Goal: Complete application form

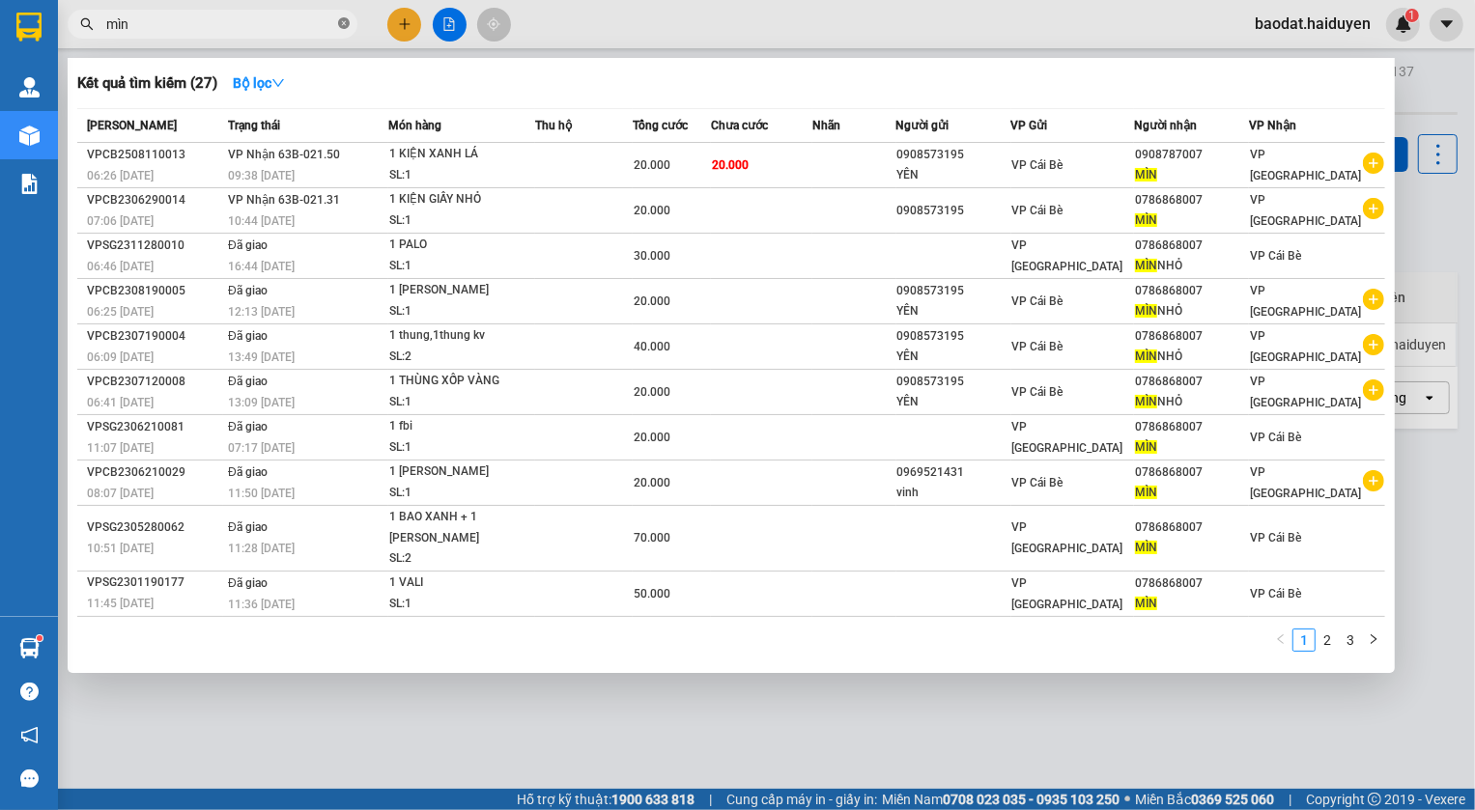
click at [340, 28] on icon "close-circle" at bounding box center [344, 23] width 12 height 12
type input "2388"
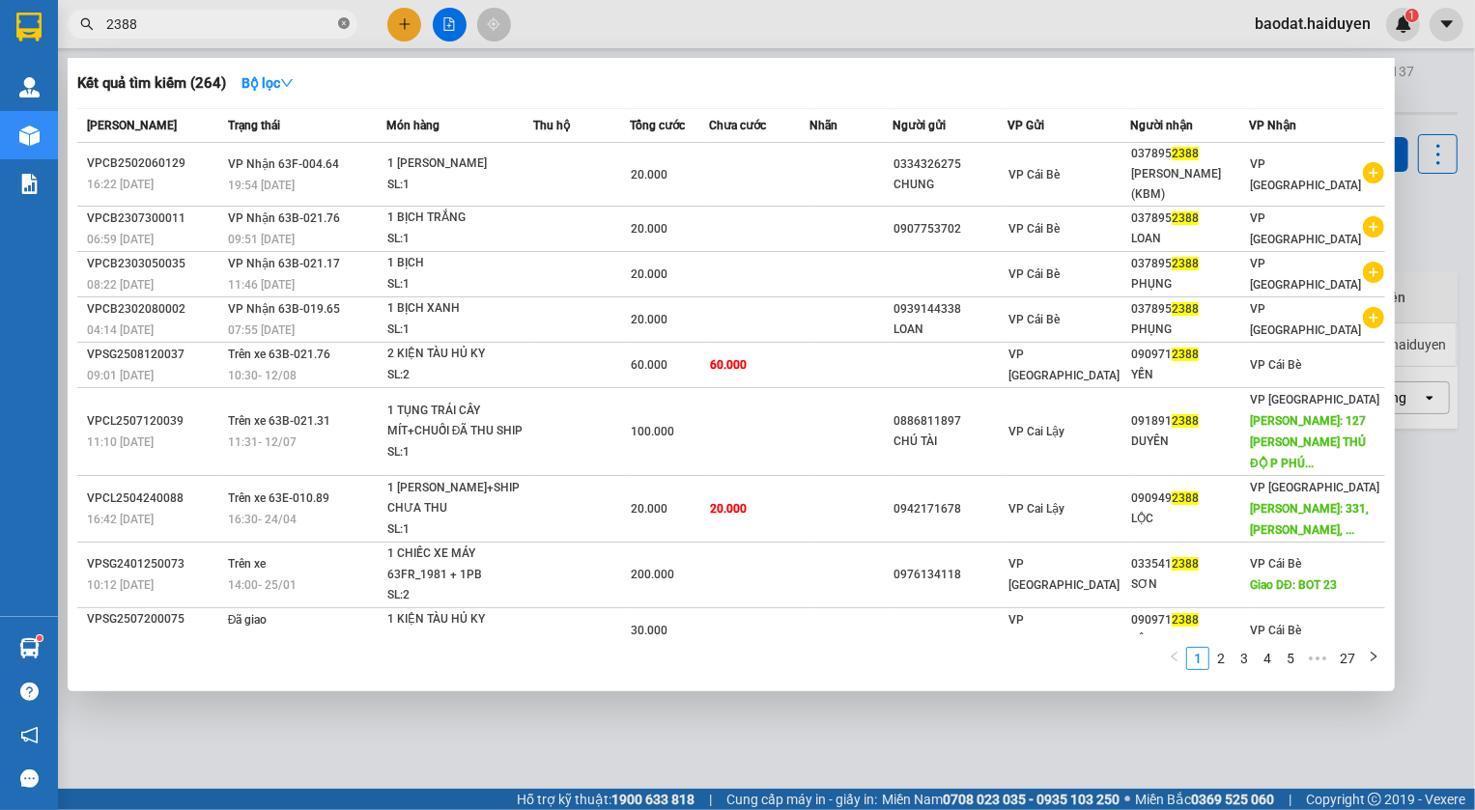
click at [341, 19] on icon "close-circle" at bounding box center [344, 23] width 12 height 12
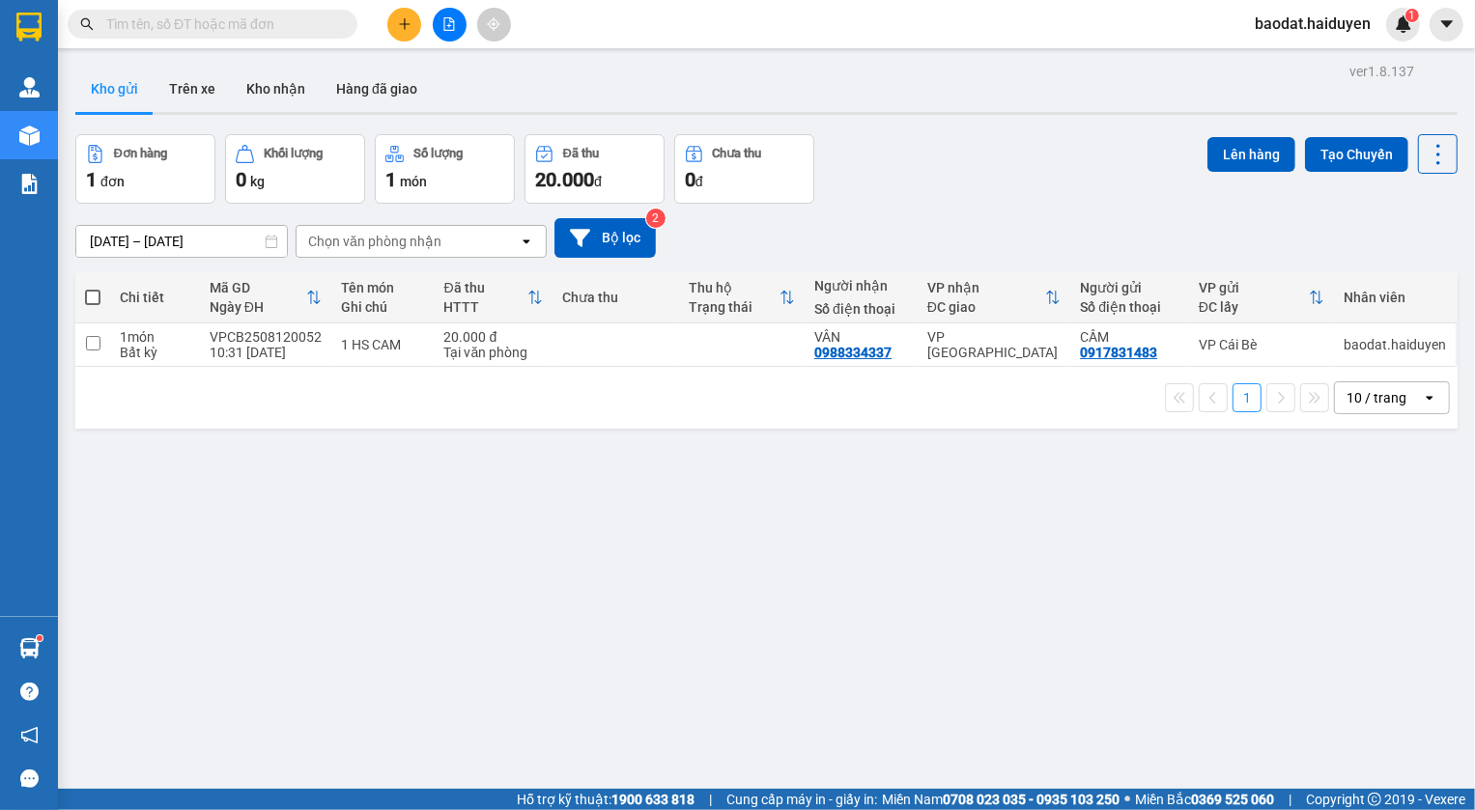
click at [302, 21] on input "text" at bounding box center [220, 24] width 228 height 21
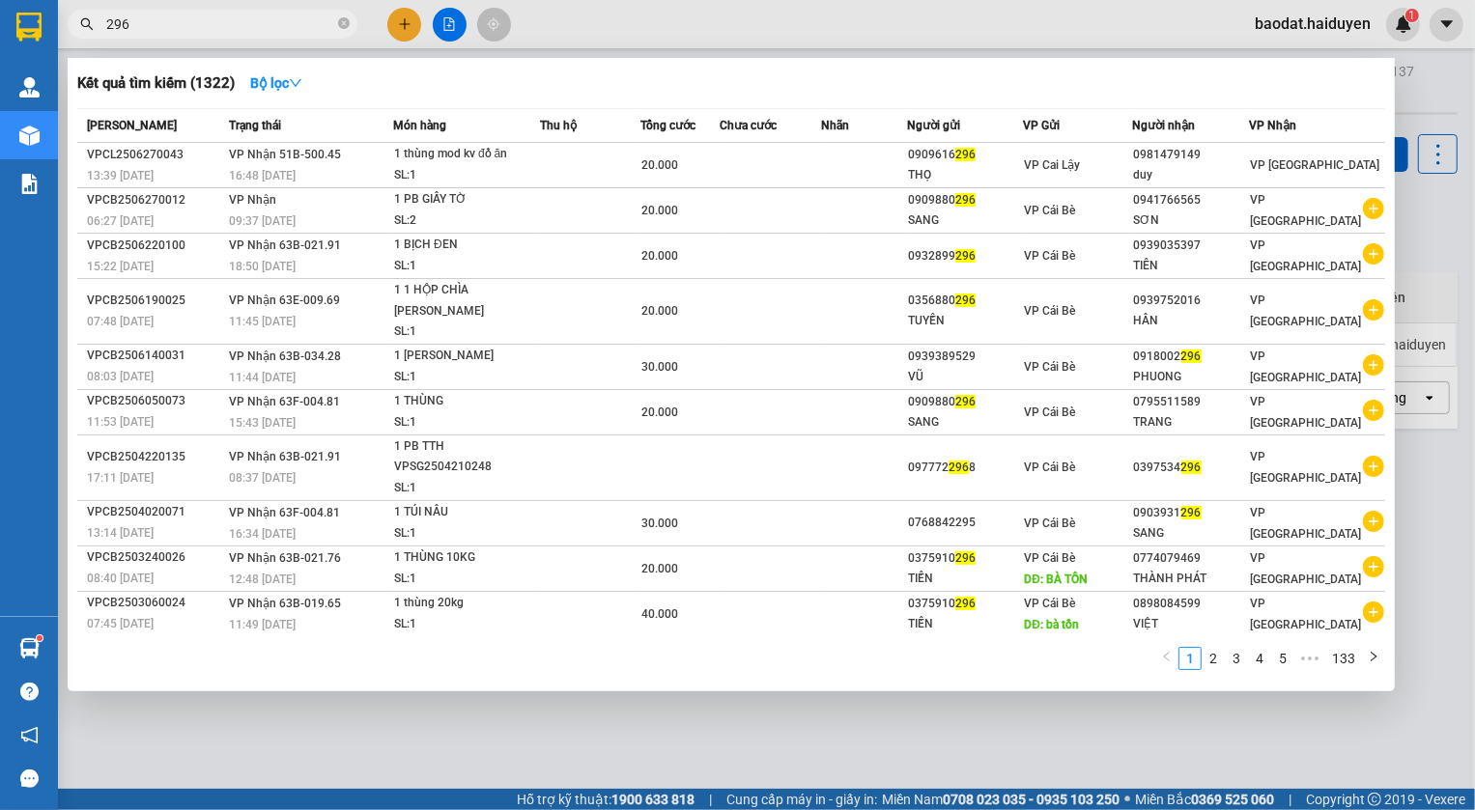
click at [100, 20] on span "296" at bounding box center [213, 24] width 290 height 29
click at [106, 21] on input "296" at bounding box center [220, 24] width 228 height 21
type input "0296"
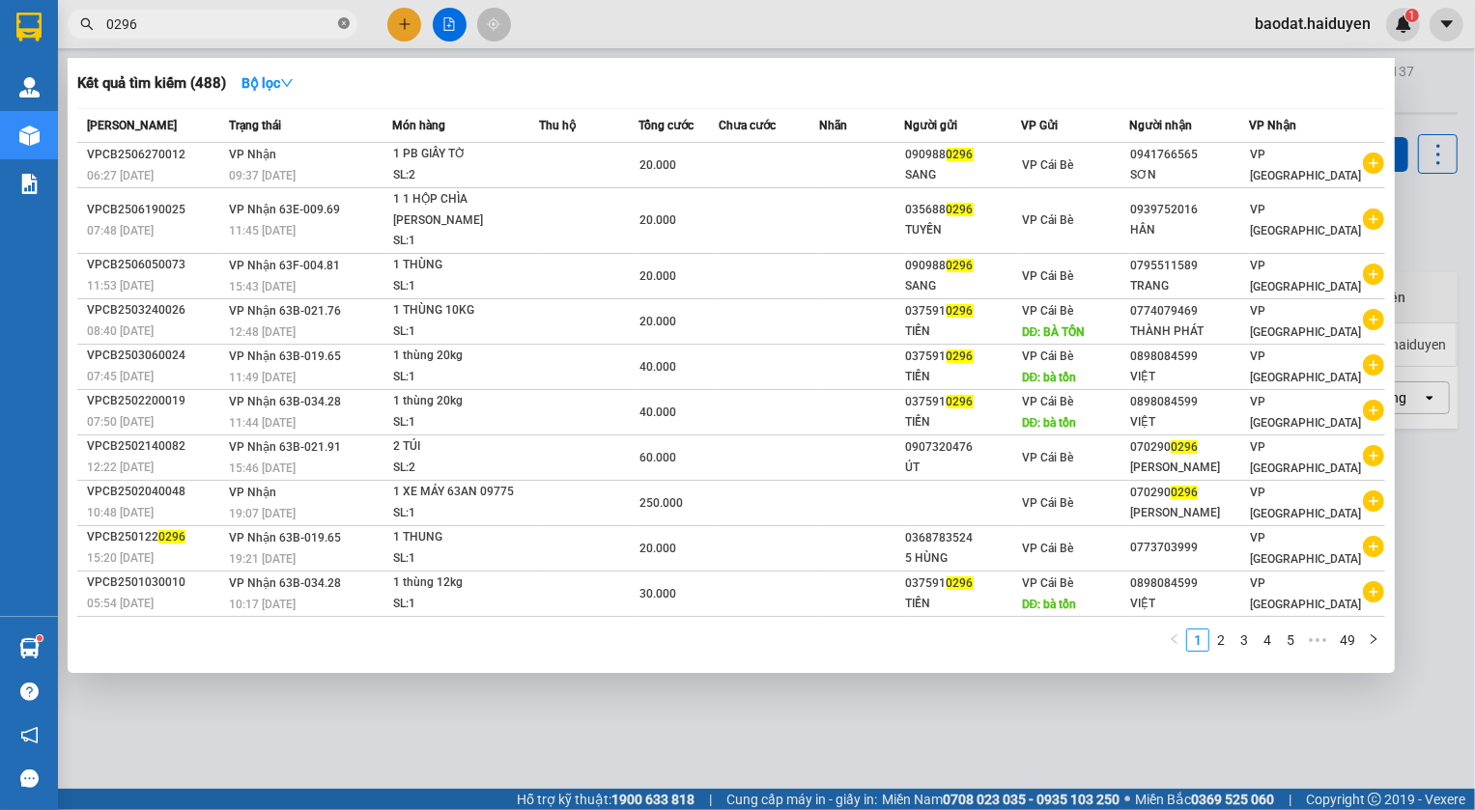
click at [342, 26] on icon "close-circle" at bounding box center [344, 23] width 12 height 12
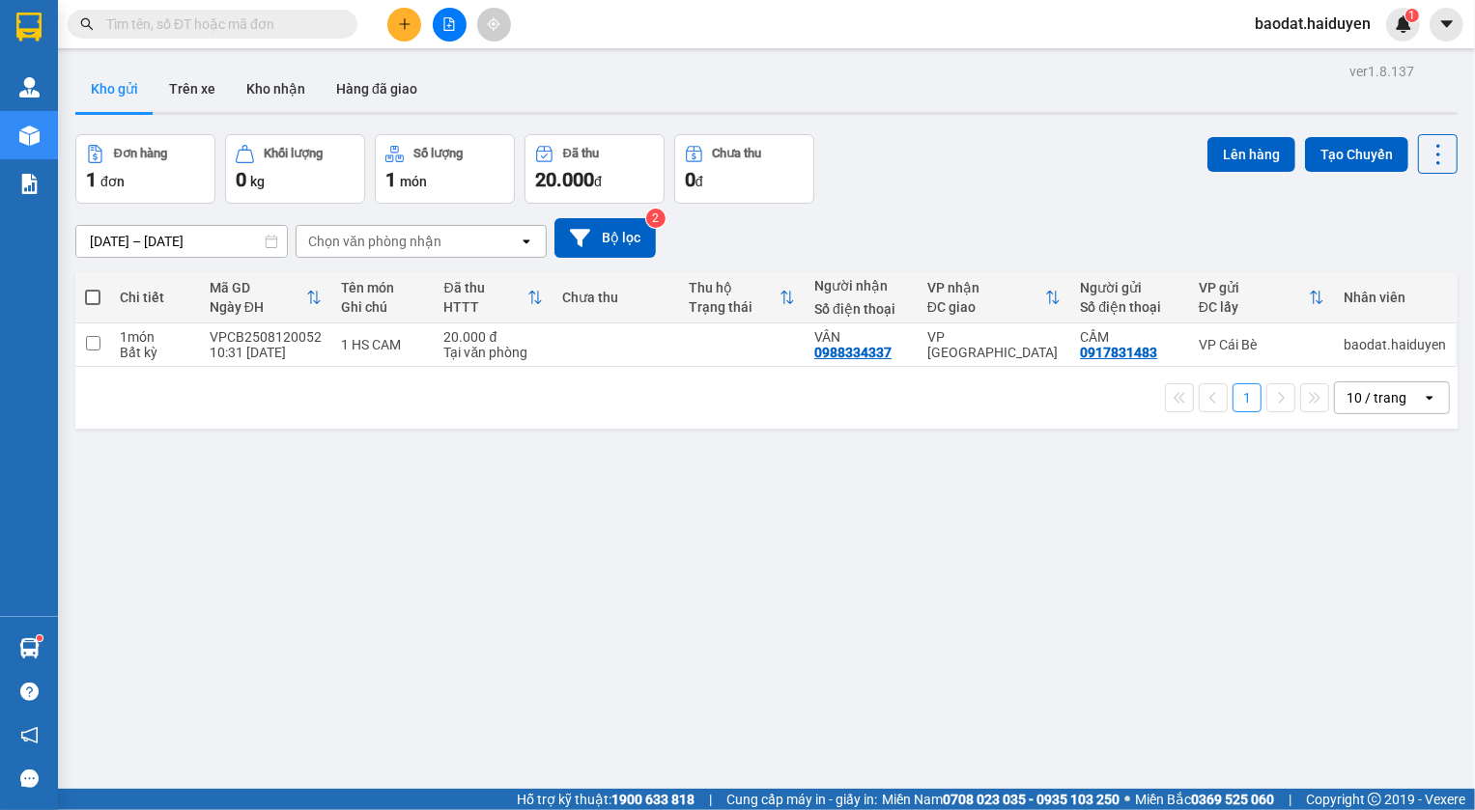
click at [198, 19] on input "text" at bounding box center [220, 24] width 228 height 21
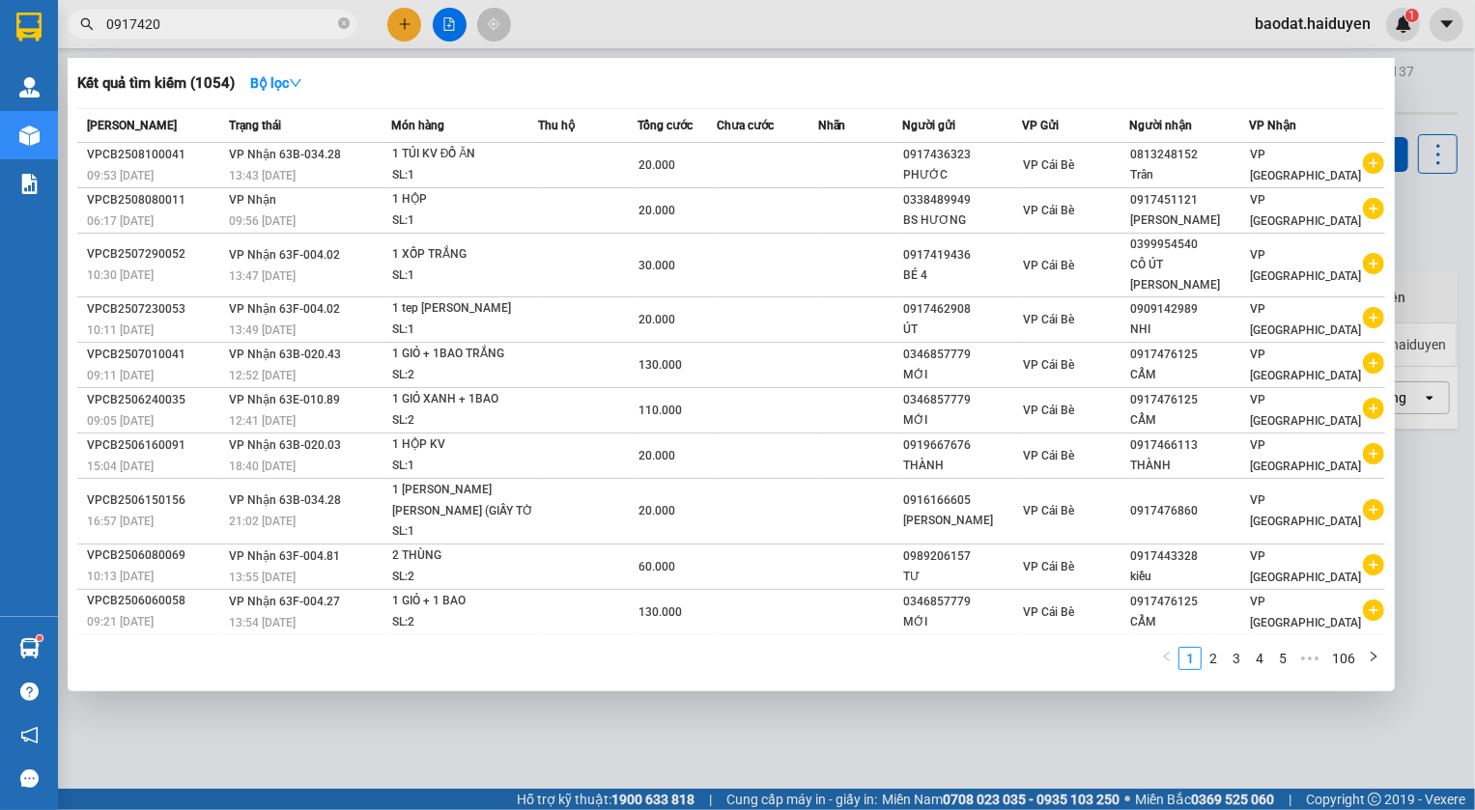
type input "09174202"
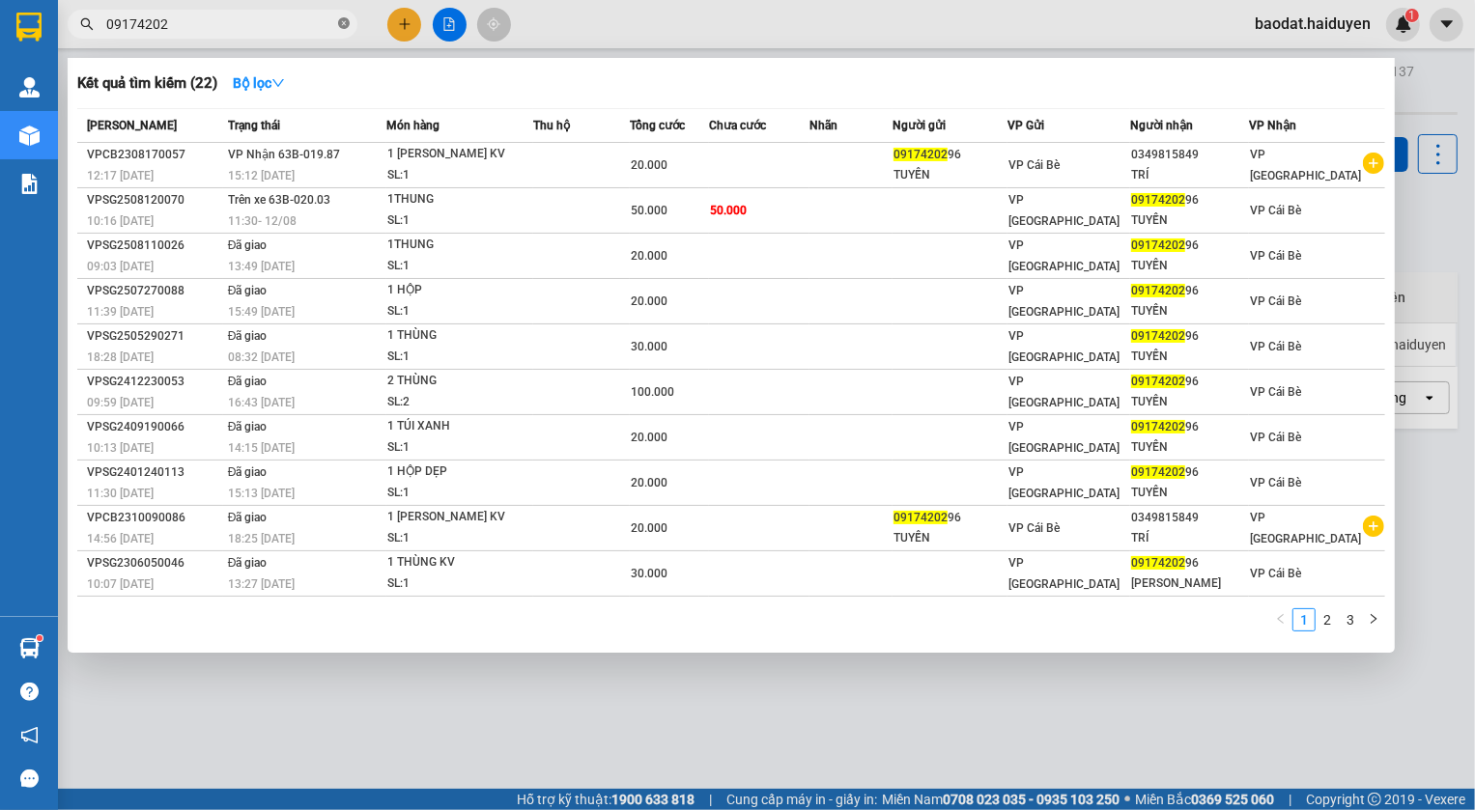
click at [345, 27] on icon "close-circle" at bounding box center [344, 23] width 12 height 12
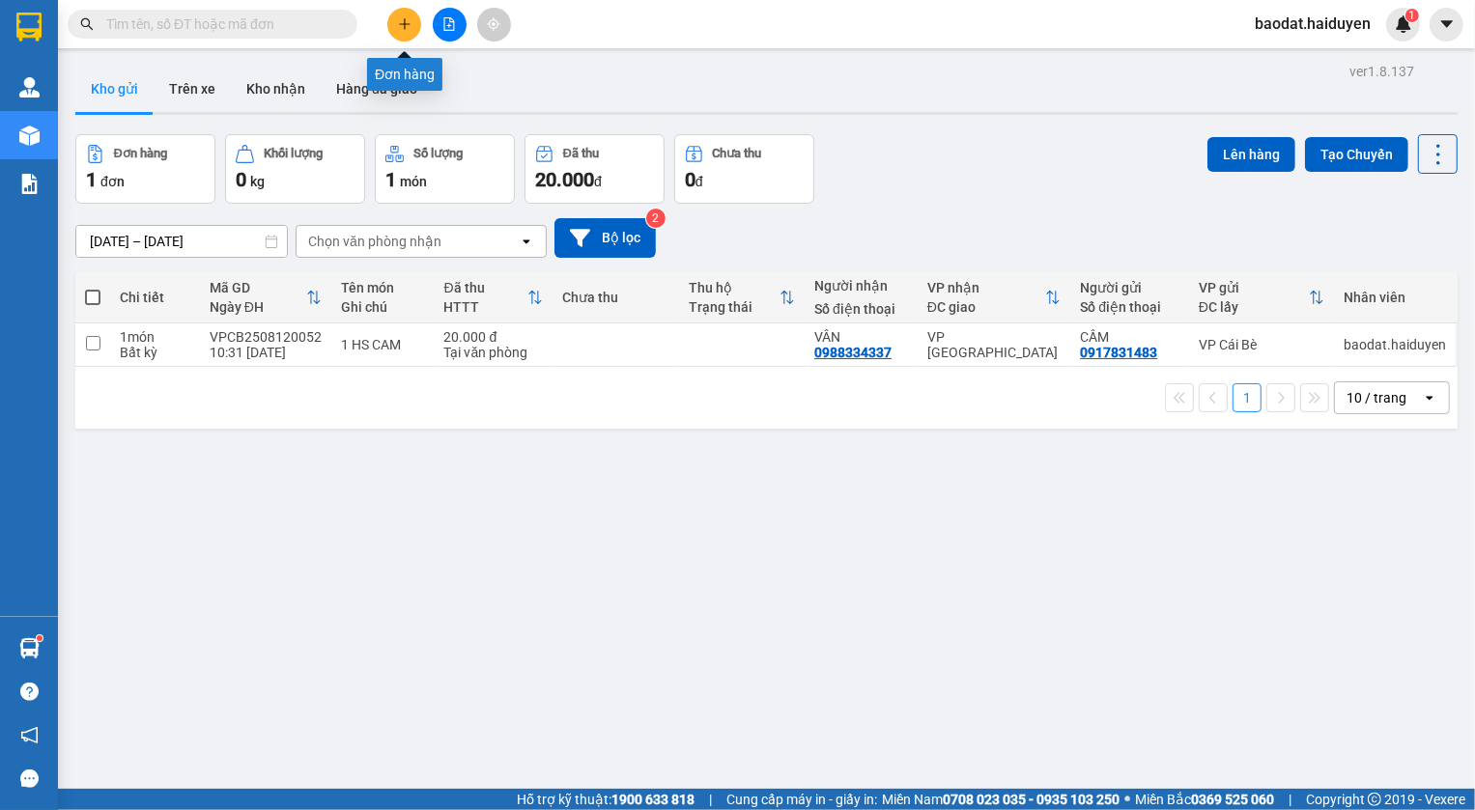
click at [412, 26] on button at bounding box center [404, 25] width 34 height 34
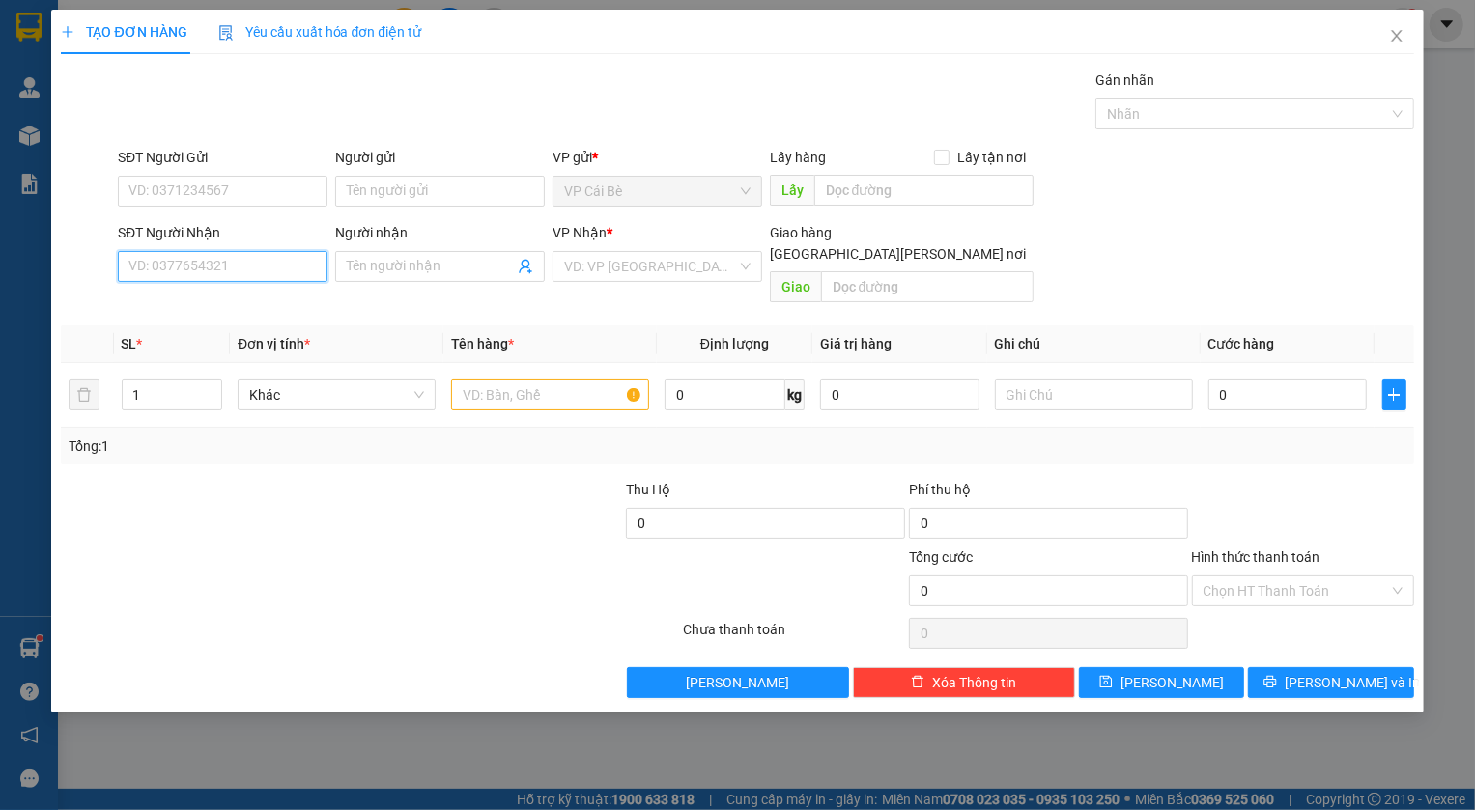
click at [211, 266] on input "SĐT Người Nhận" at bounding box center [223, 266] width 210 height 31
click at [251, 191] on input "SĐT Người Gửi" at bounding box center [223, 191] width 210 height 31
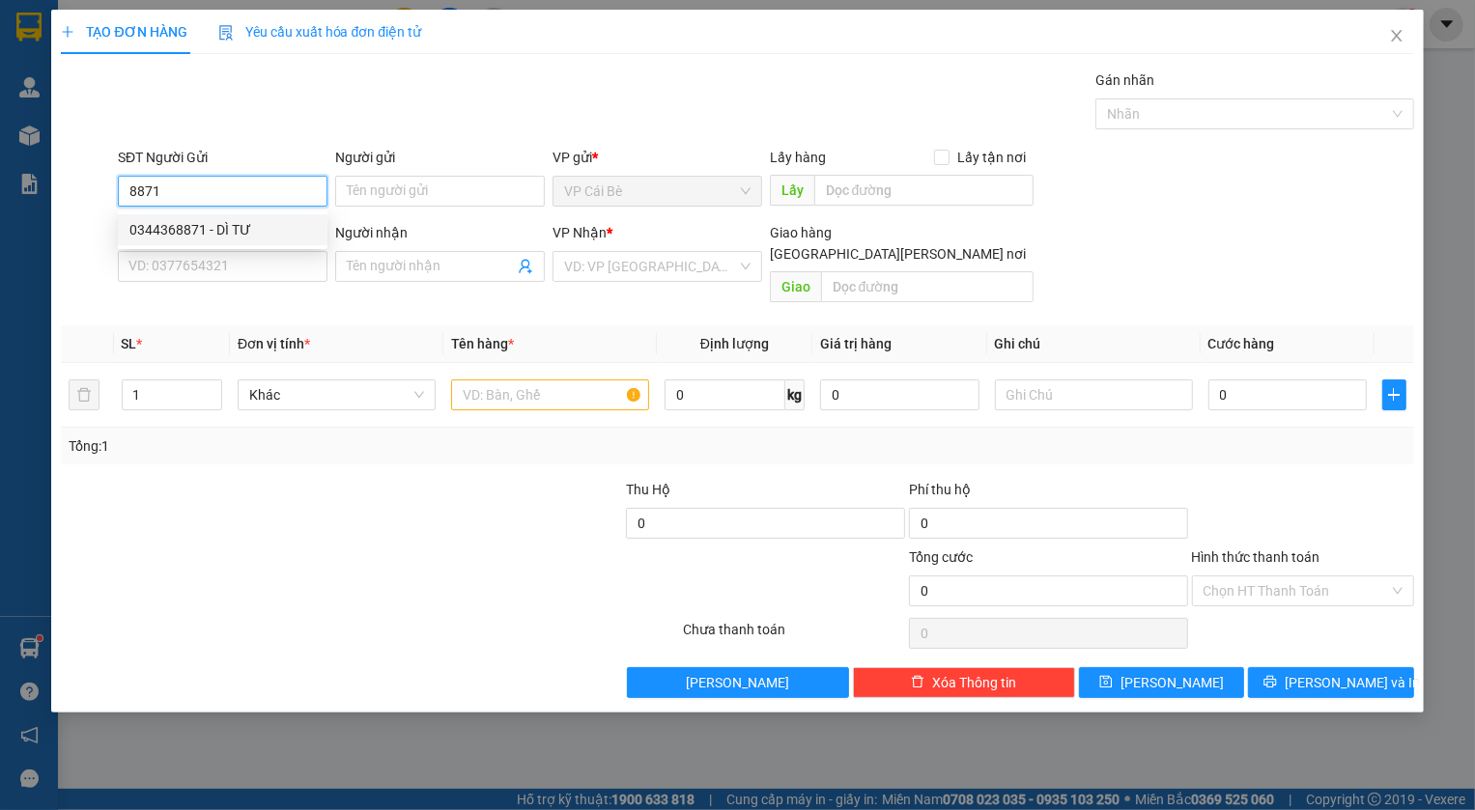
click at [161, 239] on div "0344368871 - DÌ TƯ" at bounding box center [222, 229] width 186 height 21
type input "0344368871"
type input "DÌ TƯ"
type input "LX PHÙNG KHANG BOT CL"
type input "0908233586"
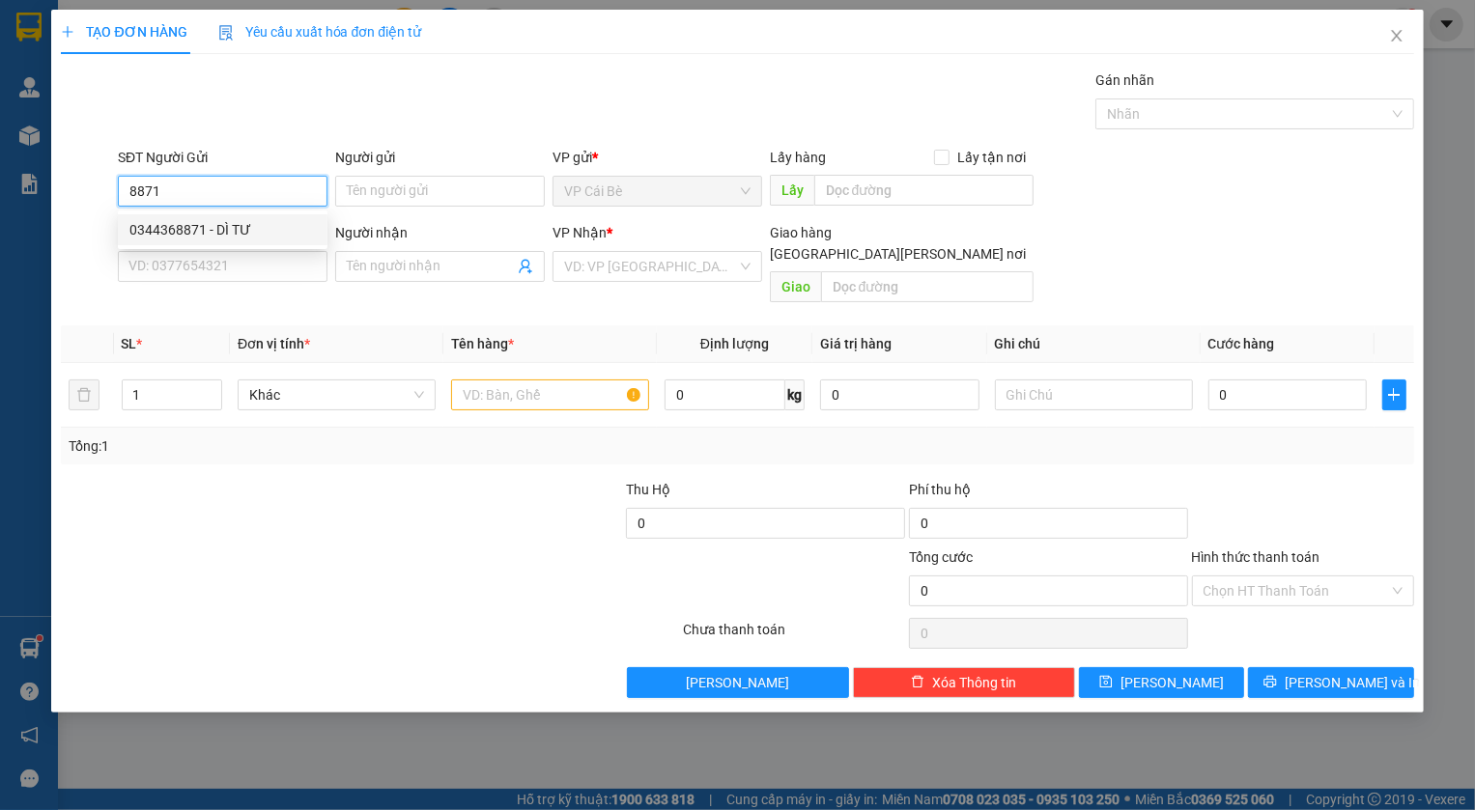
type input "SANG GIÀU"
type input "2.200.000"
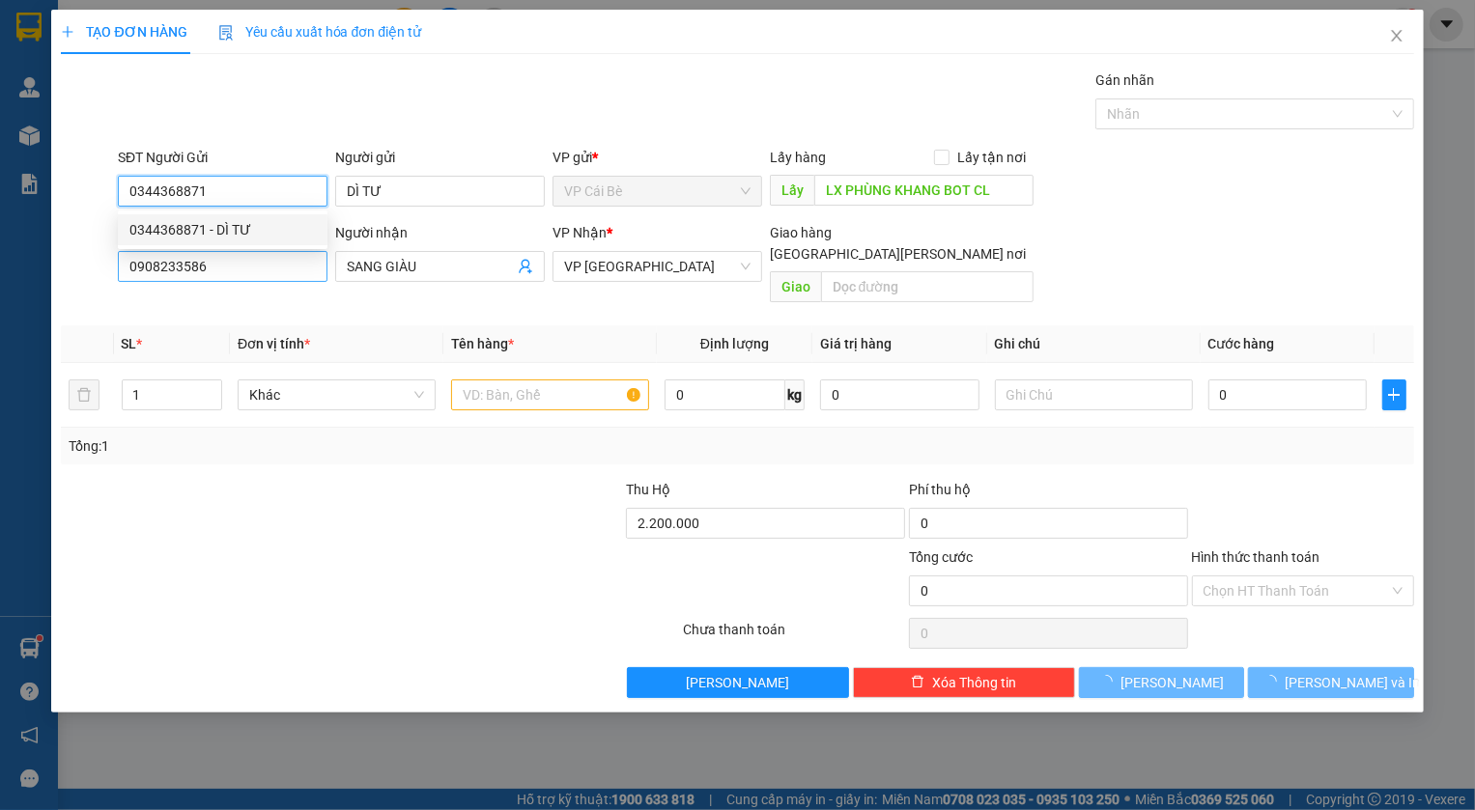
type input "50.000"
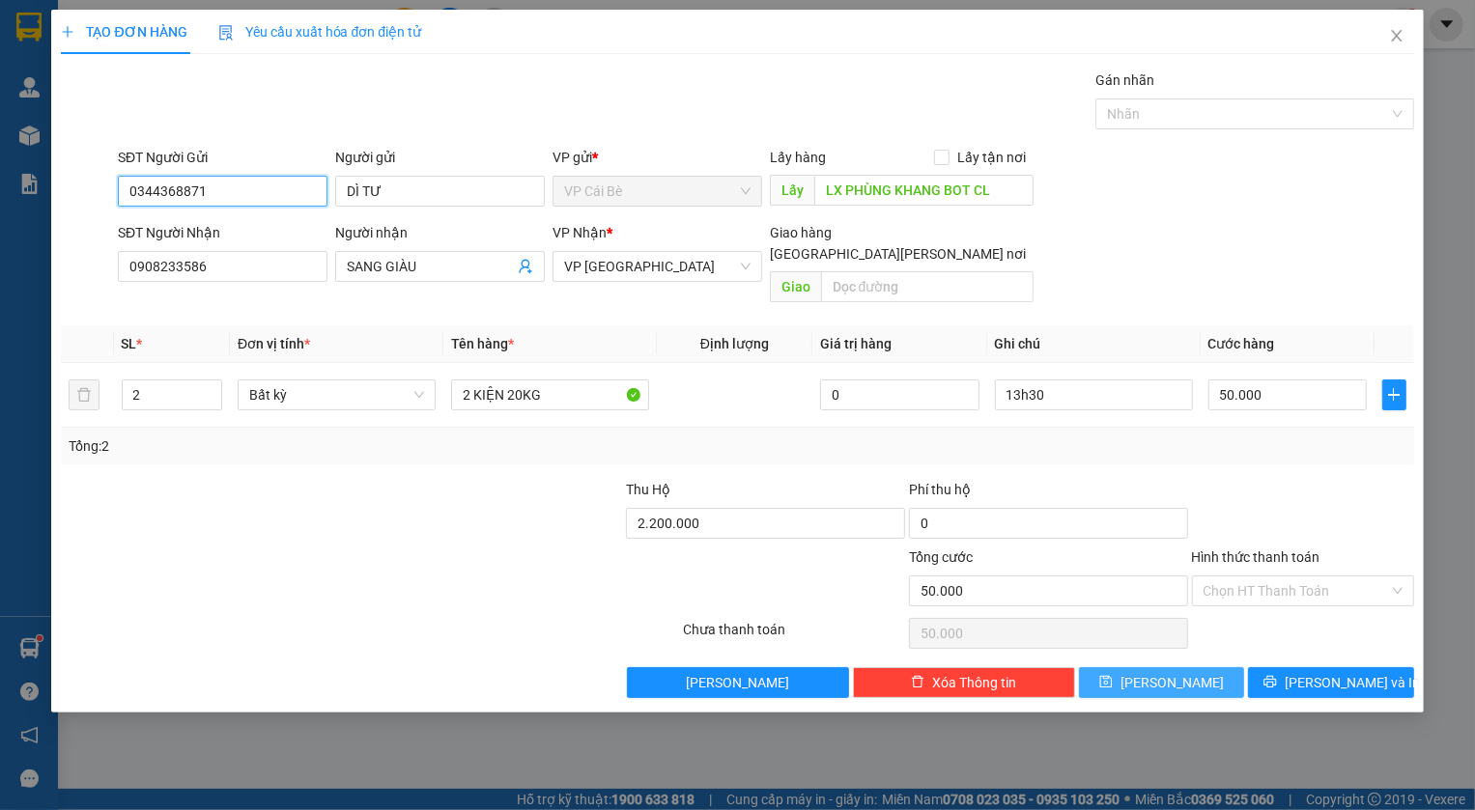
type input "0344368871"
click at [1181, 672] on span "[PERSON_NAME]" at bounding box center [1171, 682] width 103 height 21
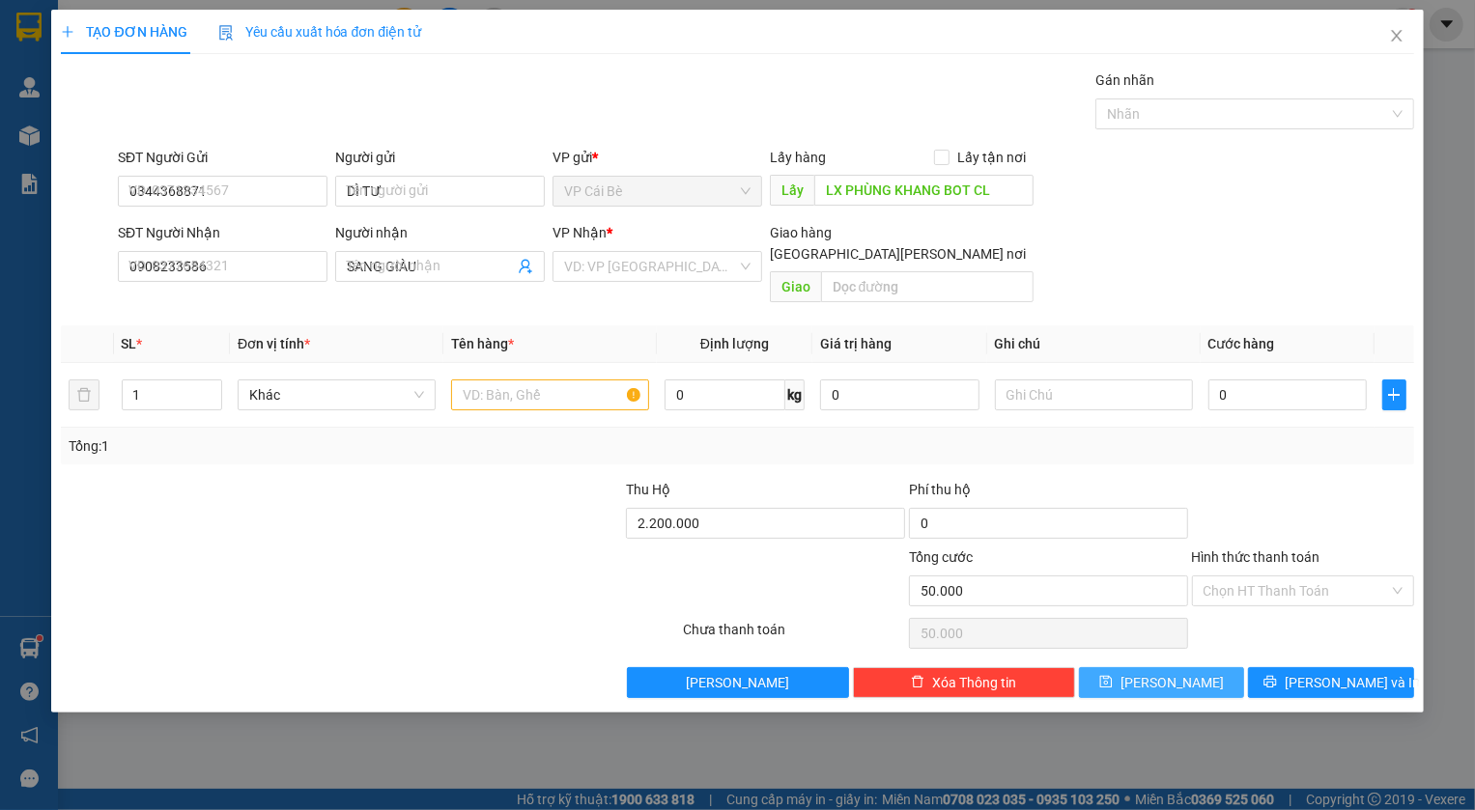
type input "0"
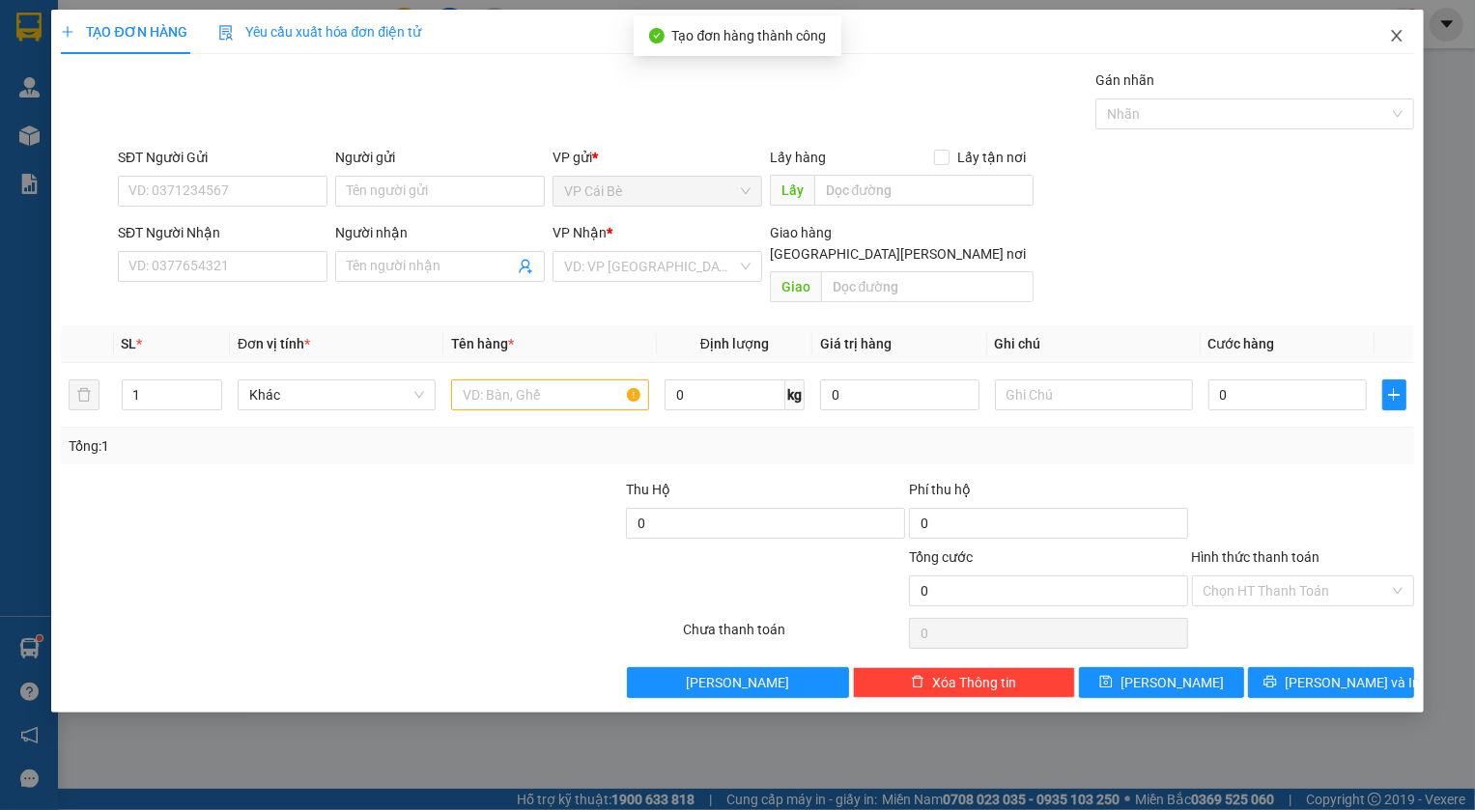
click at [1403, 35] on icon "close" at bounding box center [1396, 35] width 15 height 15
